Goal: Obtain resource

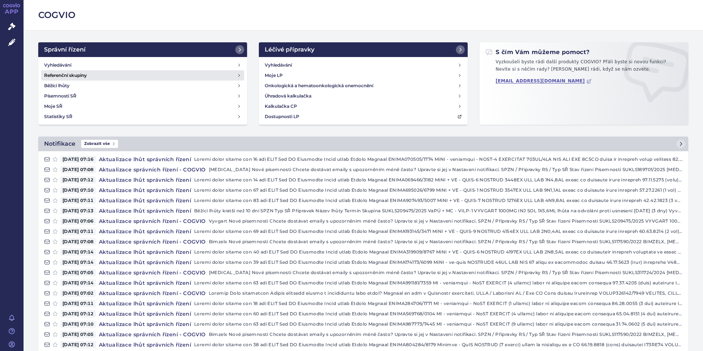
drag, startPoint x: 58, startPoint y: 63, endPoint x: 67, endPoint y: 75, distance: 14.7
click at [58, 63] on h4 "Vyhledávání" at bounding box center [57, 64] width 27 height 7
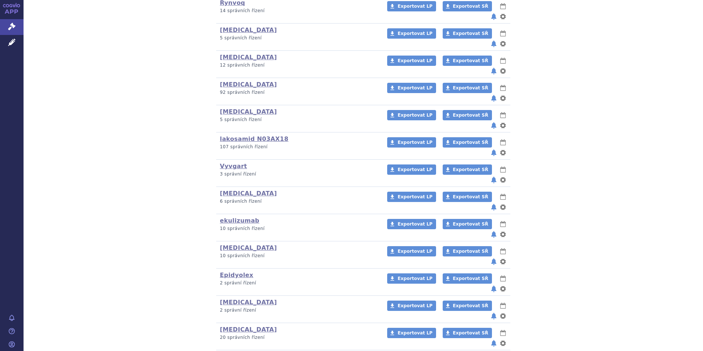
scroll to position [221, 0]
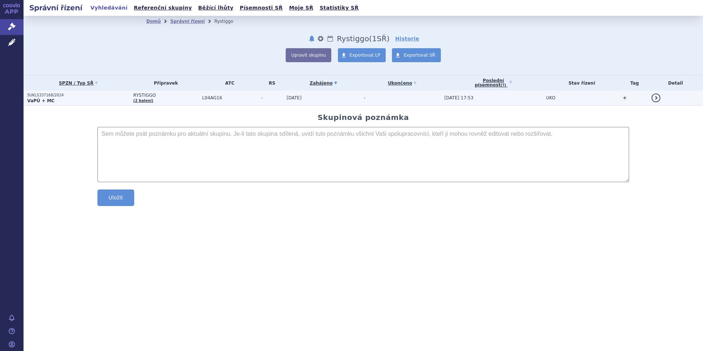
click at [42, 98] on strong "VaPÚ + MC" at bounding box center [40, 100] width 27 height 5
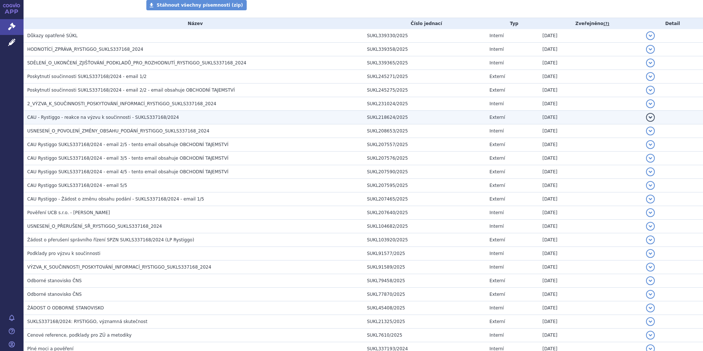
scroll to position [184, 0]
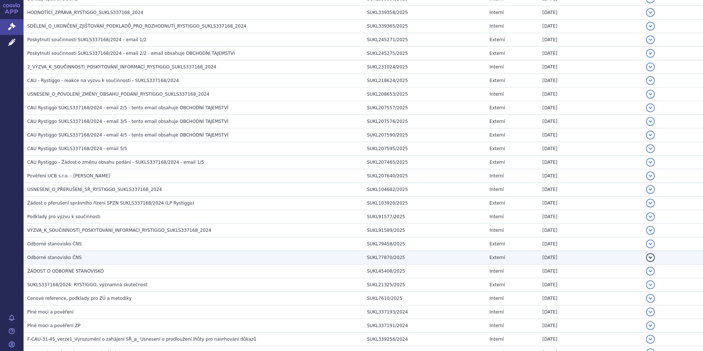
click at [51, 258] on span "Odborné stanovisko ČNS" at bounding box center [54, 257] width 54 height 5
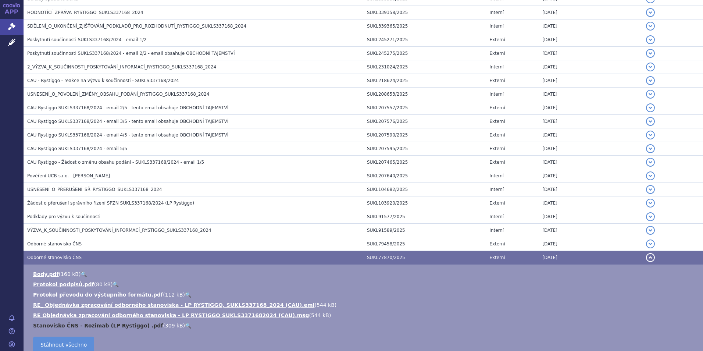
click at [89, 325] on link "Stanovisko ČNS - Rozimab (LP Rystiggo) .pdf" at bounding box center [98, 325] width 130 height 6
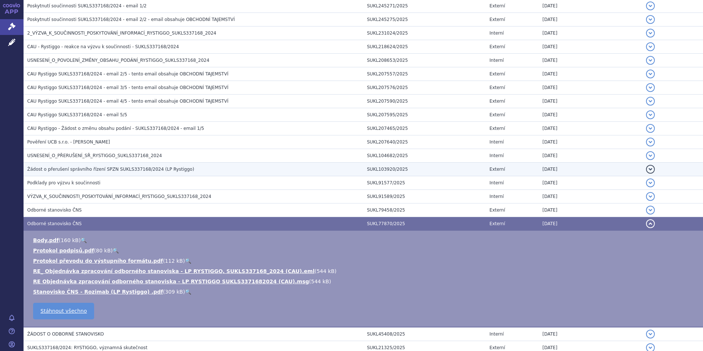
scroll to position [221, 0]
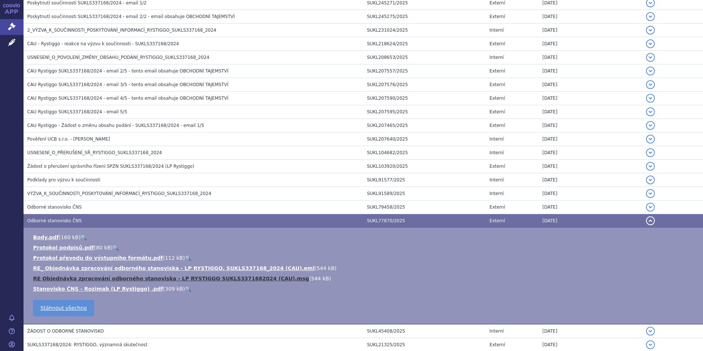
click at [133, 276] on link "RE Objednávka zpracování odborného stanoviska - LP RYSTIGGO SUKLS3371682024 (CA…" at bounding box center [171, 278] width 276 height 6
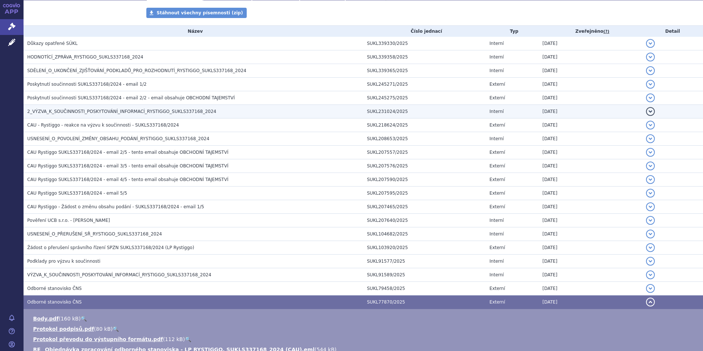
scroll to position [147, 0]
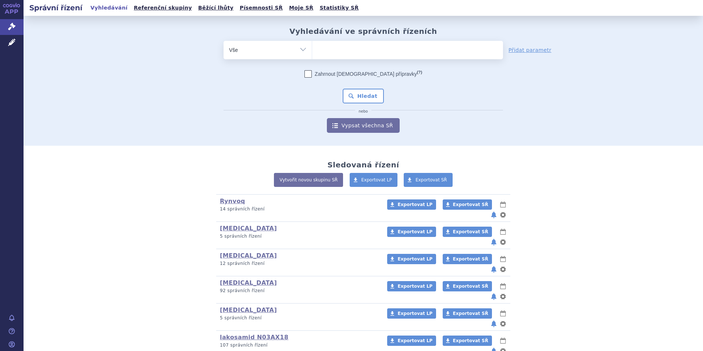
scroll to position [37, 0]
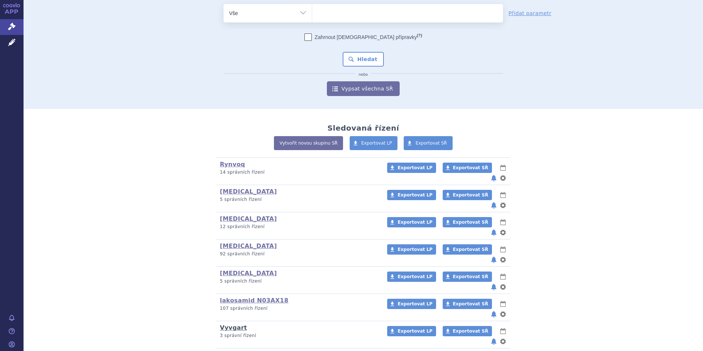
click at [222, 324] on link "Vyvgart" at bounding box center [233, 327] width 27 height 7
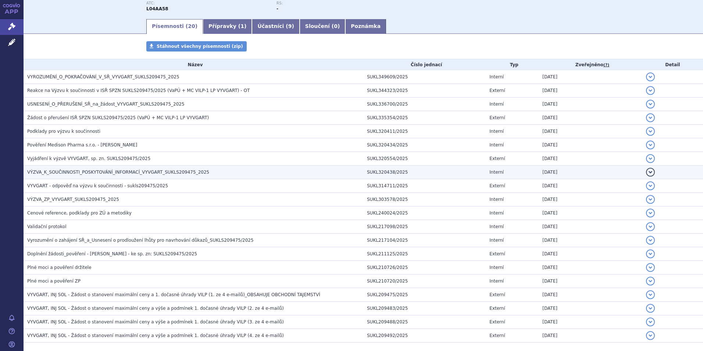
scroll to position [110, 0]
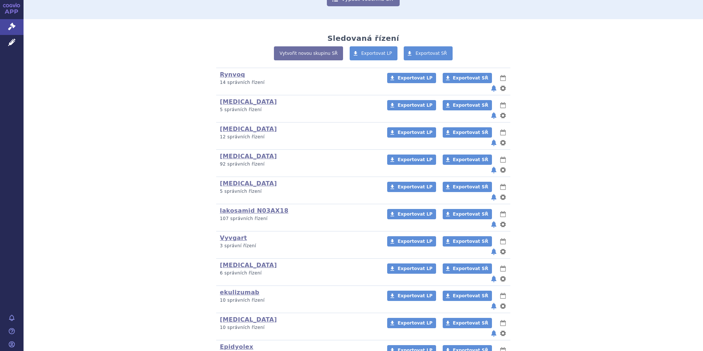
scroll to position [147, 0]
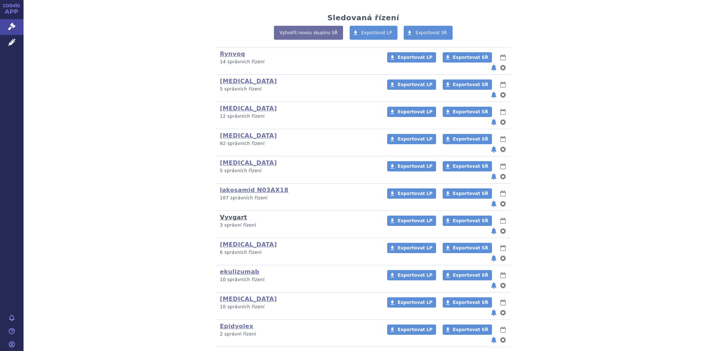
click at [229, 214] on link "Vyvgart" at bounding box center [233, 217] width 27 height 7
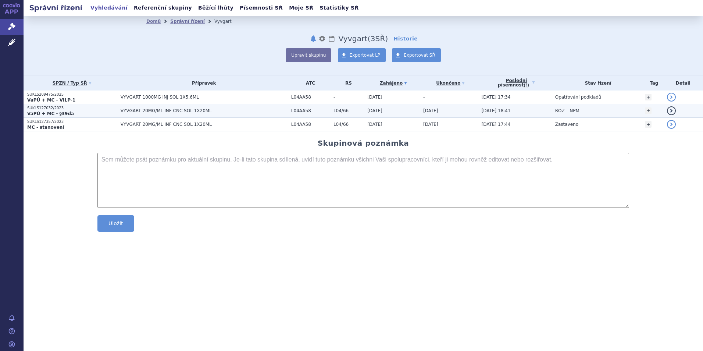
click at [54, 111] on strong "VaPÚ + MC - §39da" at bounding box center [50, 113] width 47 height 5
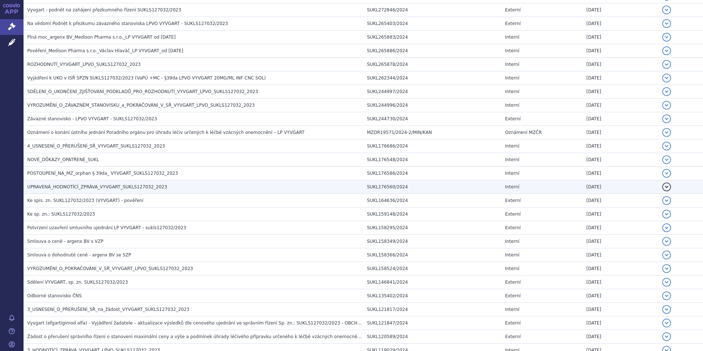
scroll to position [257, 0]
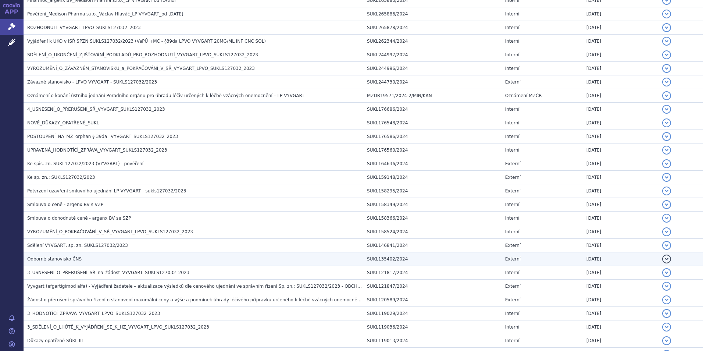
click at [42, 256] on h3 "Odborné stanovisko ČNS" at bounding box center [195, 258] width 336 height 7
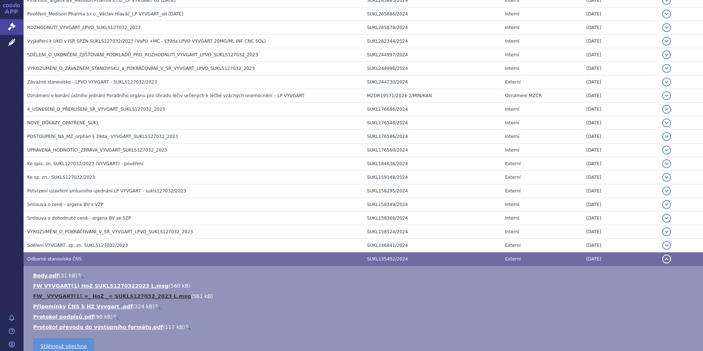
click at [64, 297] on link "FW_ VYVGART(1) =_ HoZ _= SUKLS127032_2023 L.msg" at bounding box center [112, 296] width 158 height 6
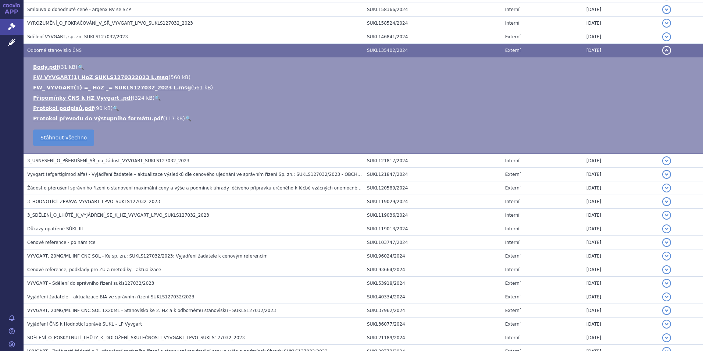
scroll to position [478, 0]
